Goal: Use online tool/utility: Utilize a website feature to perform a specific function

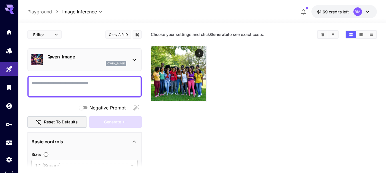
click at [133, 60] on icon at bounding box center [134, 60] width 3 height 2
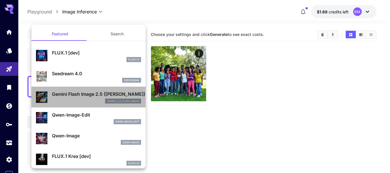
click at [90, 94] on p "Gemini Flash Image 2.5 ([PERSON_NAME])" at bounding box center [96, 94] width 89 height 7
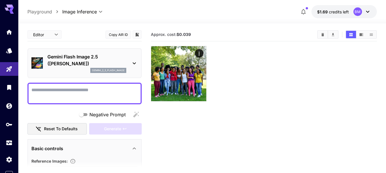
click at [97, 92] on textarea "Negative Prompt" at bounding box center [84, 94] width 106 height 14
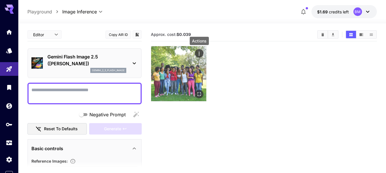
click at [197, 52] on icon "Actions" at bounding box center [199, 54] width 6 height 6
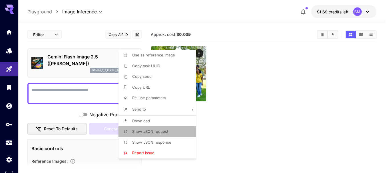
click at [158, 129] on li "Show JSON request" at bounding box center [159, 132] width 81 height 11
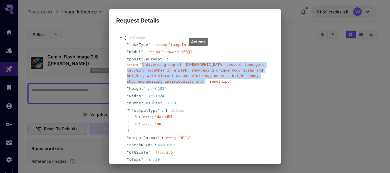
drag, startPoint x: 141, startPoint y: 65, endPoint x: 185, endPoint y: 81, distance: 47.4
click at [185, 81] on span "" A diverse group of African descent teenagers laughing together in a park, sho…" at bounding box center [196, 73] width 138 height 21
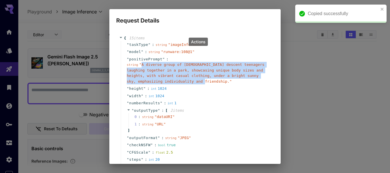
copy span "A diverse group of African descent teenagers laughing together in a park, showc…"
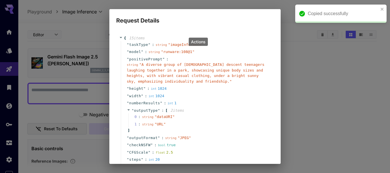
click at [312, 46] on div "Request Details { 15 item s " taskType " : string " imageInference " " model " …" at bounding box center [195, 86] width 390 height 173
click at [382, 9] on icon "close" at bounding box center [382, 9] width 3 height 3
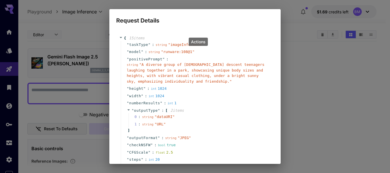
click at [323, 50] on div "Request Details { 15 item s " taskType " : string " imageInference " " model " …" at bounding box center [195, 86] width 390 height 173
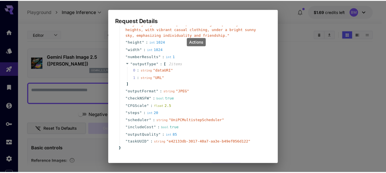
scroll to position [57, 0]
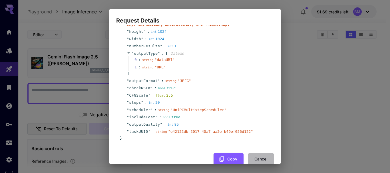
click at [257, 160] on button "Cancel" at bounding box center [261, 160] width 26 height 12
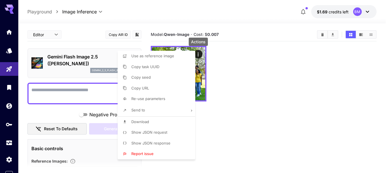
click at [254, 101] on div at bounding box center [195, 86] width 390 height 173
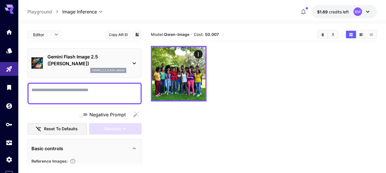
click at [49, 93] on textarea "Negative Prompt" at bounding box center [84, 94] width 106 height 14
paste textarea "**********"
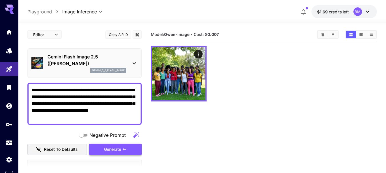
type textarea "**********"
click at [117, 150] on span "Generate" at bounding box center [112, 149] width 17 height 7
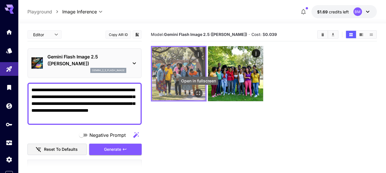
click at [198, 94] on icon "Open in fullscreen" at bounding box center [198, 94] width 6 height 6
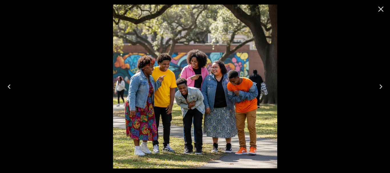
click at [383, 8] on icon "Close" at bounding box center [380, 9] width 9 height 9
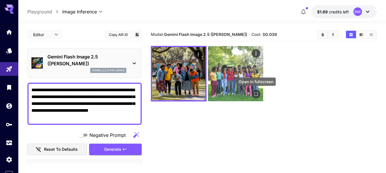
click at [255, 93] on icon "Open in fullscreen" at bounding box center [256, 94] width 6 height 6
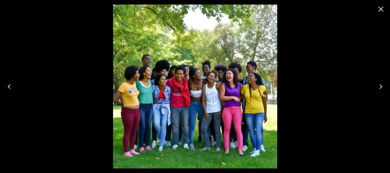
click at [382, 10] on icon "Close" at bounding box center [380, 9] width 5 height 5
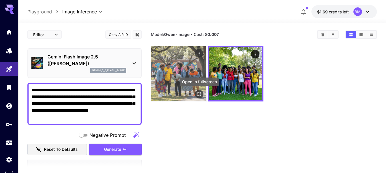
click at [199, 95] on icon "Open in fullscreen" at bounding box center [199, 94] width 6 height 6
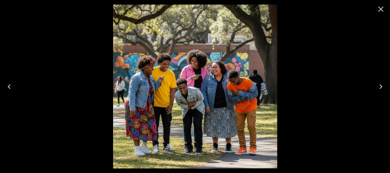
click at [382, 7] on icon "Close" at bounding box center [380, 9] width 9 height 9
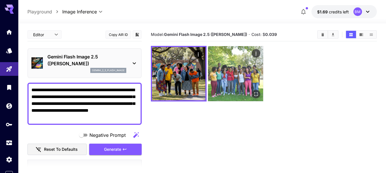
click at [238, 73] on img at bounding box center [235, 73] width 55 height 55
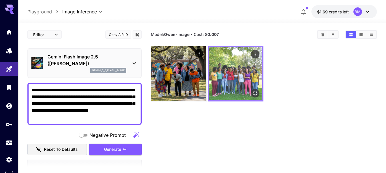
click at [224, 65] on img at bounding box center [235, 73] width 53 height 53
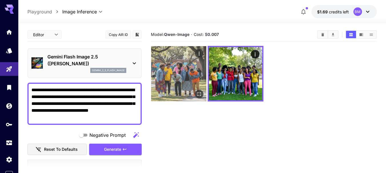
click at [187, 72] on img at bounding box center [178, 73] width 55 height 55
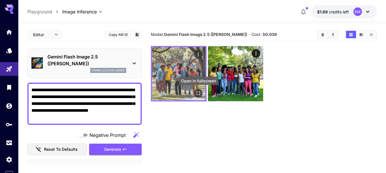
click at [199, 93] on icon "Open in fullscreen" at bounding box center [198, 94] width 6 height 6
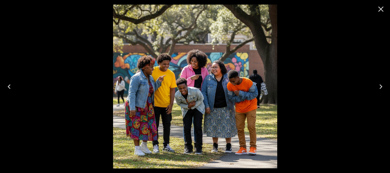
click at [381, 9] on icon "Close" at bounding box center [380, 9] width 5 height 5
